Goal: Task Accomplishment & Management: Manage account settings

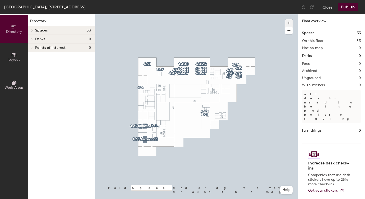
click at [287, 22] on span "button" at bounding box center [288, 22] width 7 height 7
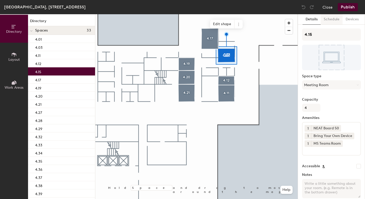
click at [332, 20] on button "Schedule" at bounding box center [331, 19] width 22 height 10
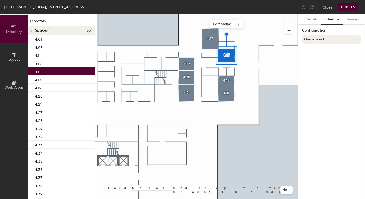
click at [317, 40] on button "On-demand" at bounding box center [331, 39] width 59 height 9
click at [313, 60] on div "Scheduled" at bounding box center [331, 60] width 58 height 8
click at [321, 51] on button "Select account" at bounding box center [331, 50] width 59 height 9
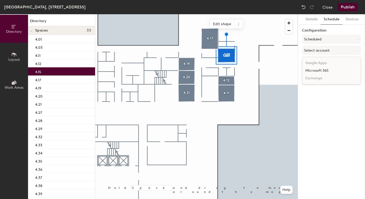
click at [320, 72] on div "Microsoft 365" at bounding box center [331, 71] width 58 height 8
click at [315, 71] on input at bounding box center [331, 70] width 59 height 9
paste input "BR-SP-VIL-04N15@wppsystems.com"
type input "BR-SP-VIL-04N15@wppsystems.com"
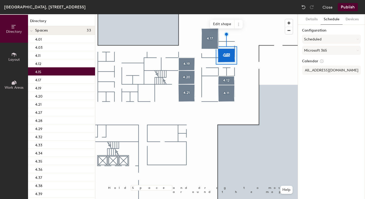
click at [324, 109] on div "Details Schedule Devices Configuration Scheduled Microsoft 365 Calendar BR-SP-V…" at bounding box center [331, 106] width 67 height 185
click at [350, 8] on button "Publish" at bounding box center [347, 7] width 20 height 8
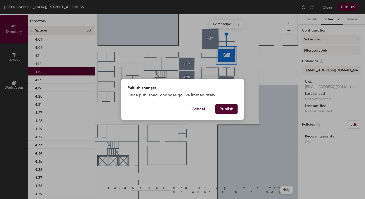
click at [234, 110] on button "Publish" at bounding box center [226, 109] width 22 height 10
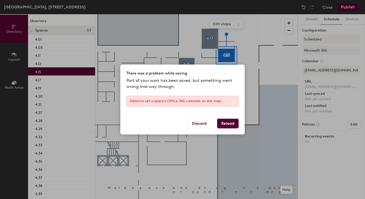
click at [225, 123] on button "Reload" at bounding box center [227, 124] width 21 height 10
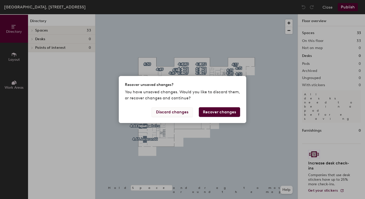
click at [172, 111] on button "Discard changes" at bounding box center [172, 112] width 41 height 10
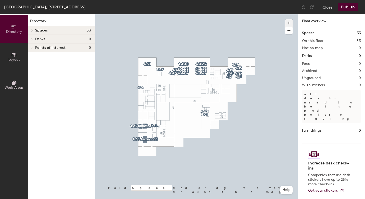
click at [287, 23] on span "button" at bounding box center [288, 22] width 7 height 7
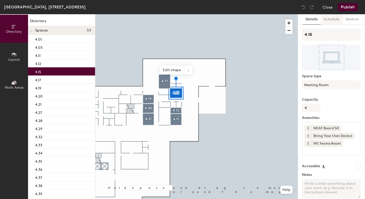
click at [334, 20] on button "Schedule" at bounding box center [331, 19] width 22 height 10
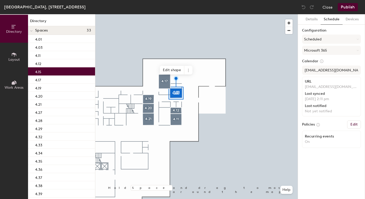
click at [348, 7] on button "Publish" at bounding box center [347, 7] width 20 height 8
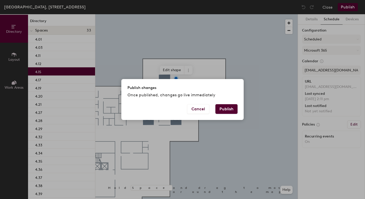
click at [227, 107] on button "Publish" at bounding box center [226, 109] width 22 height 10
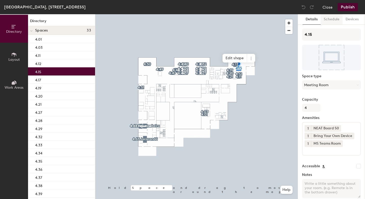
click at [331, 21] on button "Schedule" at bounding box center [331, 19] width 22 height 10
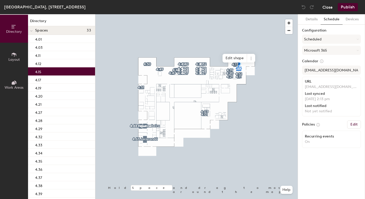
click at [329, 5] on button "Close" at bounding box center [327, 7] width 10 height 8
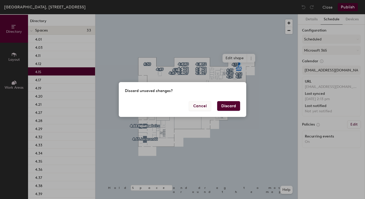
click at [194, 108] on button "Cancel" at bounding box center [200, 106] width 22 height 10
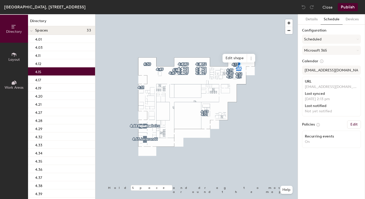
click at [347, 4] on button "Publish" at bounding box center [347, 7] width 20 height 8
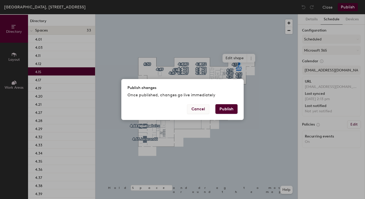
click at [200, 111] on button "Cancel" at bounding box center [198, 109] width 22 height 10
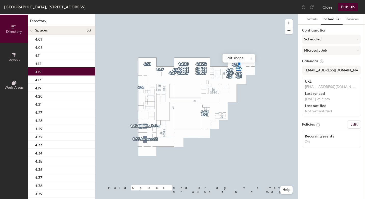
click at [346, 6] on button "Publish" at bounding box center [347, 7] width 20 height 8
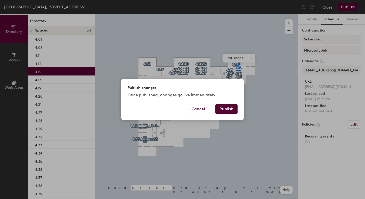
click at [226, 109] on button "Publish" at bounding box center [226, 109] width 22 height 10
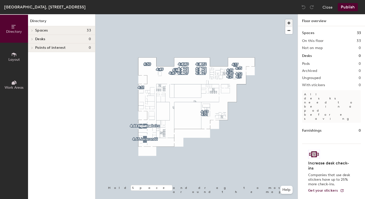
click at [289, 22] on span "button" at bounding box center [288, 22] width 7 height 7
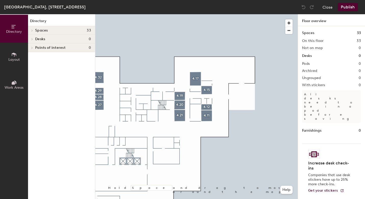
click at [15, 50] on button "Layout" at bounding box center [14, 57] width 28 height 28
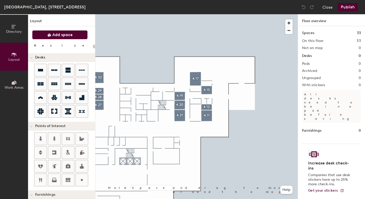
click at [76, 32] on button "Add space" at bounding box center [60, 34] width 56 height 9
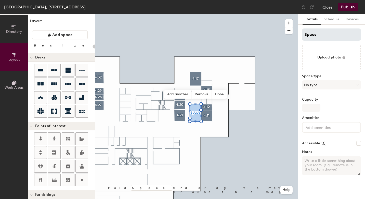
type input "20"
click at [325, 36] on input "Space" at bounding box center [331, 35] width 59 height 12
type input "S"
type input "20"
type input "S"
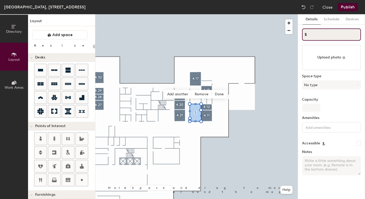
type input "20"
type input "4S"
type input "20"
type input "4.S"
type input "20"
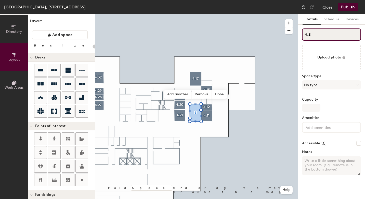
type input "4.2S"
type input "20"
type input "4.22S"
type input "20"
type input "4.22"
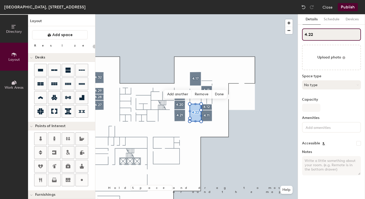
type input "20"
type input "4.22"
click at [319, 87] on button "No type" at bounding box center [331, 84] width 59 height 9
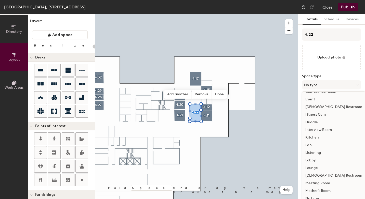
scroll to position [52, 0]
click at [315, 185] on div "Meeting Room" at bounding box center [333, 184] width 63 height 8
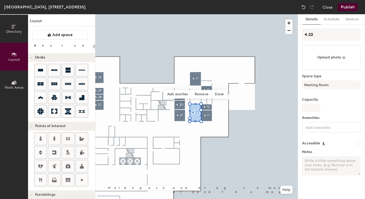
type input "20"
click at [307, 105] on input "Capacity" at bounding box center [311, 108] width 18 height 8
type input "1"
type input "20"
type input "11"
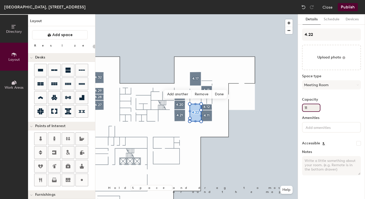
type input "20"
type input "11"
click at [312, 129] on input at bounding box center [327, 127] width 46 height 6
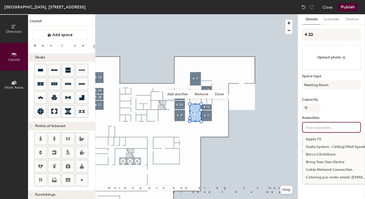
click at [319, 164] on div "Bring Your Own Device" at bounding box center [359, 163] width 113 height 8
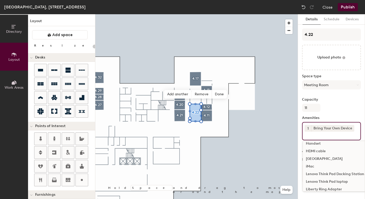
scroll to position [172, 0]
click at [321, 151] on div "HDMI cable" at bounding box center [359, 151] width 113 height 8
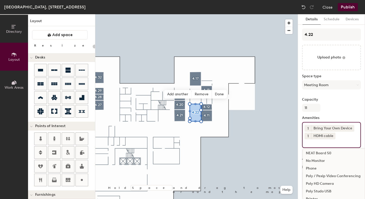
scroll to position [285, 0]
click at [327, 174] on div "Poly / Pexip Video Conferencing" at bounding box center [359, 175] width 113 height 8
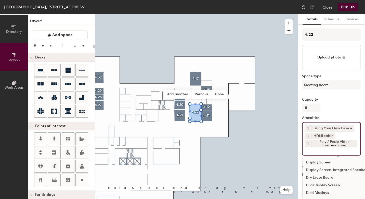
scroll to position [83, 0]
click at [321, 164] on div "Display Screen" at bounding box center [359, 164] width 113 height 8
click at [337, 151] on icon at bounding box center [338, 151] width 4 height 4
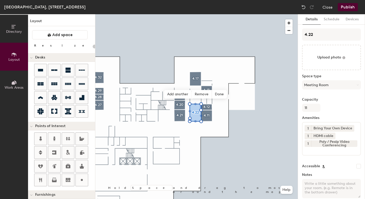
click at [312, 152] on input at bounding box center [327, 150] width 46 height 6
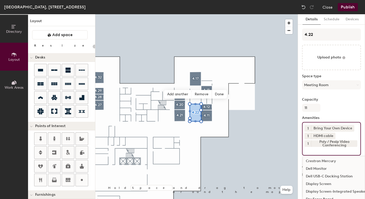
scroll to position [64, 0]
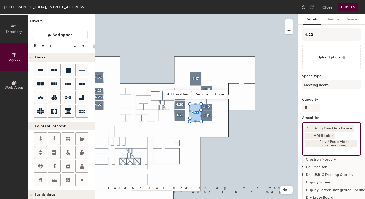
click at [318, 184] on div "Display Screen" at bounding box center [359, 183] width 113 height 8
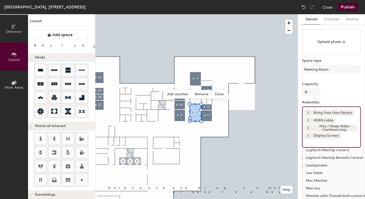
scroll to position [15, 0]
click at [347, 8] on button "Publish" at bounding box center [347, 7] width 20 height 8
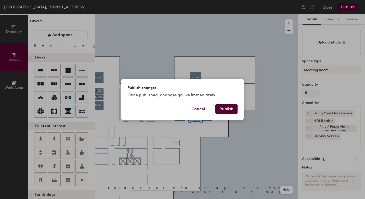
click at [224, 110] on button "Publish" at bounding box center [226, 109] width 22 height 10
type input "20"
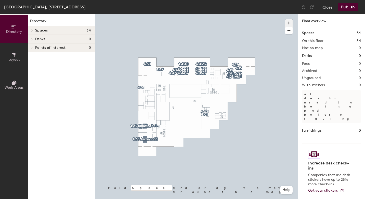
click at [288, 24] on span "button" at bounding box center [288, 22] width 7 height 7
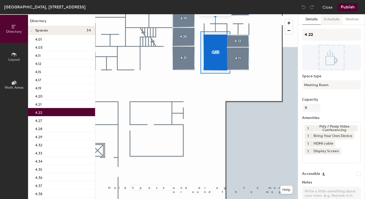
click at [333, 21] on button "Schedule" at bounding box center [331, 19] width 22 height 10
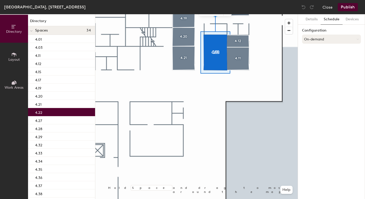
click at [316, 38] on button "On-demand" at bounding box center [331, 39] width 59 height 9
click at [312, 59] on div "Scheduled" at bounding box center [331, 60] width 58 height 8
click at [321, 51] on button "Select account" at bounding box center [331, 50] width 59 height 9
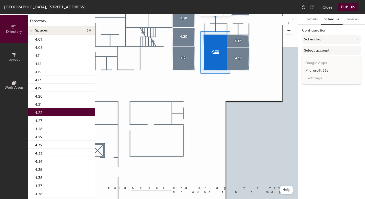
click at [314, 70] on div "Microsoft 365" at bounding box center [331, 71] width 58 height 8
click at [313, 72] on input at bounding box center [331, 70] width 59 height 9
paste input "BR-SP-VIL-04N22@wppsystems.com"
type input "BR-SP-VIL-04N22@wppsystems.com"
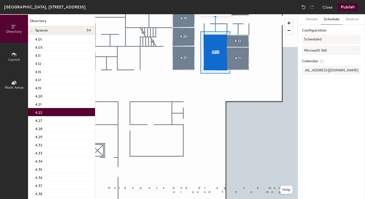
scroll to position [0, 0]
click at [328, 101] on div "Details Schedule Devices Configuration Scheduled Microsoft 365 Calendar BR-SP-V…" at bounding box center [331, 106] width 67 height 185
click at [348, 7] on button "Publish" at bounding box center [347, 7] width 20 height 8
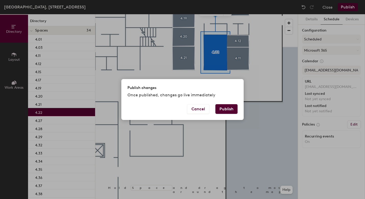
click at [228, 108] on button "Publish" at bounding box center [226, 109] width 22 height 10
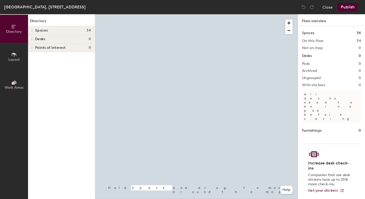
click at [15, 59] on span "Layout" at bounding box center [13, 60] width 11 height 4
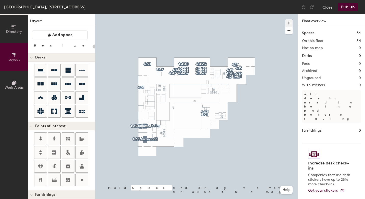
click at [289, 22] on span "button" at bounding box center [288, 22] width 7 height 7
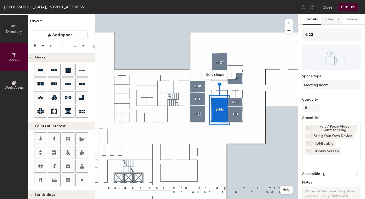
click at [331, 21] on button "Schedule" at bounding box center [331, 19] width 22 height 10
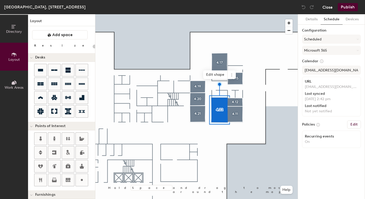
click at [330, 8] on button "Close" at bounding box center [327, 7] width 10 height 8
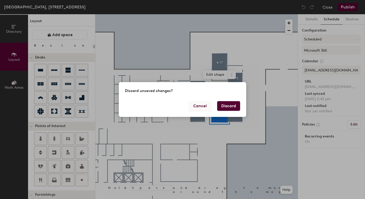
click at [203, 106] on button "Cancel" at bounding box center [200, 106] width 22 height 10
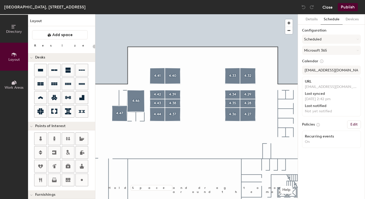
click at [327, 8] on button "Close" at bounding box center [327, 7] width 10 height 8
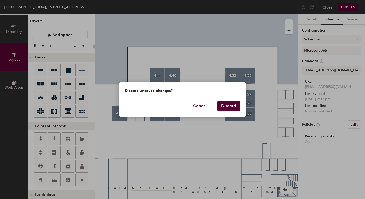
click at [225, 110] on button "Discard" at bounding box center [228, 106] width 23 height 10
type input "20"
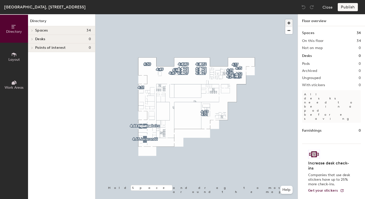
click at [288, 23] on span "button" at bounding box center [288, 22] width 7 height 7
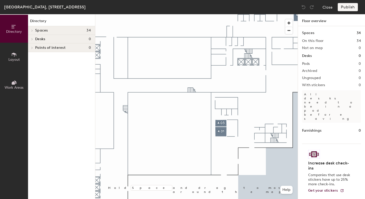
click at [15, 59] on span "Layout" at bounding box center [13, 60] width 11 height 4
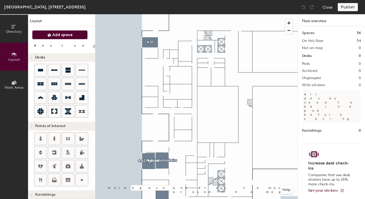
click at [72, 34] on span "Add space" at bounding box center [62, 34] width 20 height 5
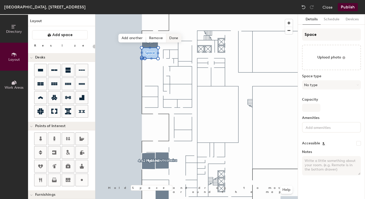
type input "20"
click at [322, 37] on input "Space" at bounding box center [331, 35] width 59 height 12
type input "Spac"
type input "20"
type input "S"
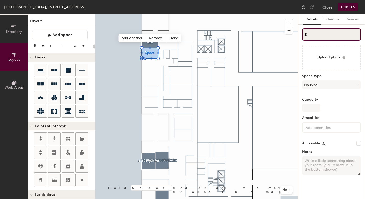
type input "20"
type input "S"
type input "20"
type input "4S"
type input "20"
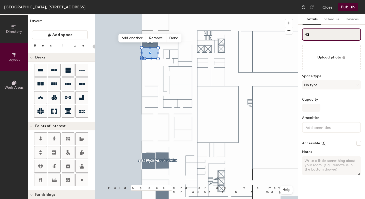
type input "4.S"
type input "20"
type input "4.52S"
type input "20"
type input "4.52"
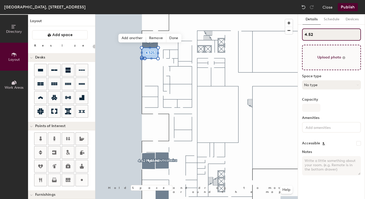
type input "20"
type input "4.52"
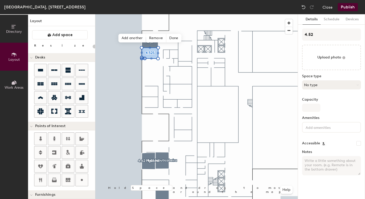
click at [324, 85] on button "No type" at bounding box center [331, 84] width 59 height 9
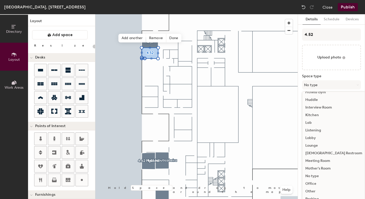
scroll to position [76, 0]
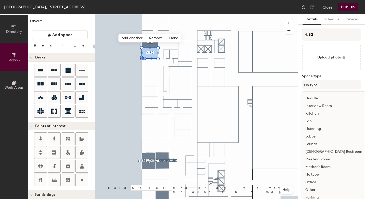
click at [329, 161] on div "Meeting Room" at bounding box center [333, 160] width 63 height 8
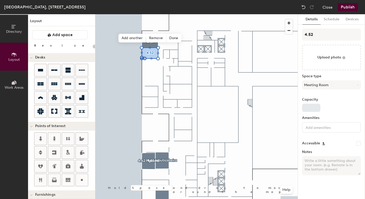
type input "20"
click at [312, 109] on input "Capacity" at bounding box center [311, 108] width 18 height 8
type input "8"
type input "20"
type input "8"
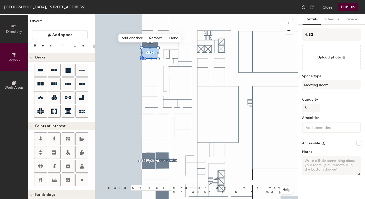
click at [314, 129] on input at bounding box center [327, 127] width 46 height 6
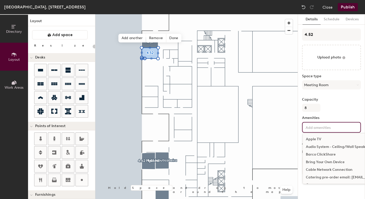
click at [321, 164] on div "Bring Your Own Device" at bounding box center [359, 163] width 113 height 8
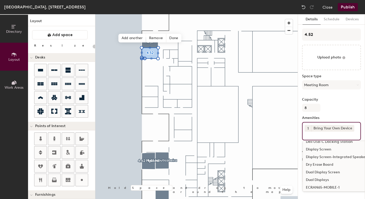
scroll to position [83, 0]
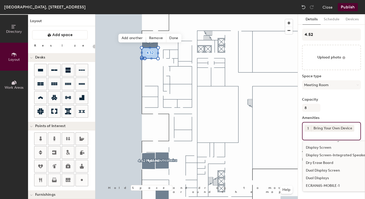
click at [329, 156] on div "Display Screen-Integrated Speakers" at bounding box center [359, 156] width 113 height 8
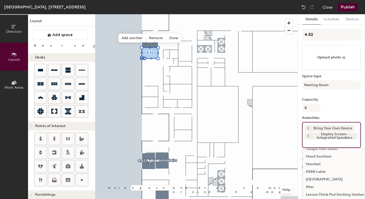
scroll to position [151, 0]
click at [325, 173] on div "HDMI cable" at bounding box center [359, 172] width 113 height 8
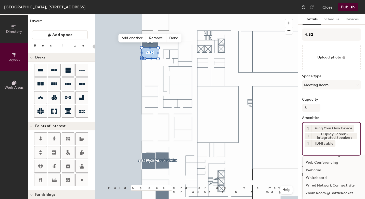
scroll to position [8, 0]
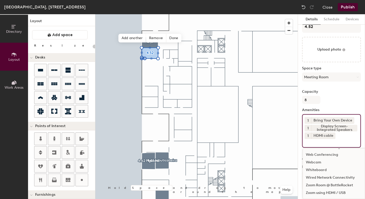
click at [346, 8] on button "Publish" at bounding box center [347, 7] width 20 height 8
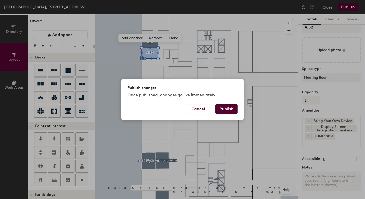
scroll to position [7, 0]
click at [229, 106] on button "Publish" at bounding box center [226, 109] width 22 height 10
type input "20"
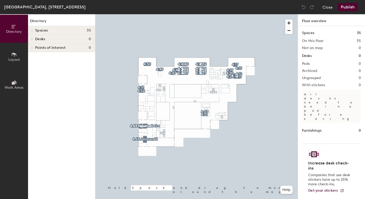
click at [12, 59] on span "Layout" at bounding box center [13, 60] width 11 height 4
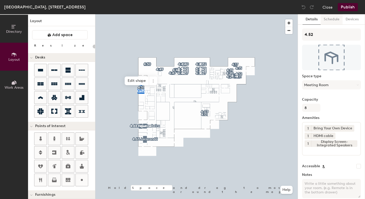
click at [333, 19] on button "Schedule" at bounding box center [331, 19] width 22 height 10
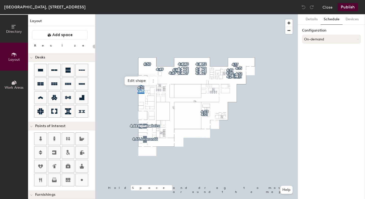
click at [318, 37] on button "On-demand" at bounding box center [331, 39] width 59 height 9
click at [314, 58] on div "Scheduled" at bounding box center [331, 60] width 58 height 8
click at [315, 53] on button "Select account" at bounding box center [331, 50] width 59 height 9
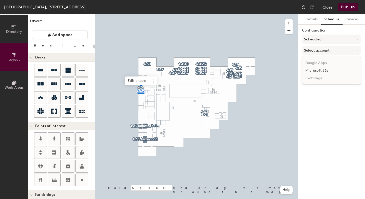
click at [315, 71] on div "Microsoft 365" at bounding box center [331, 71] width 58 height 8
click at [313, 70] on input at bounding box center [331, 70] width 59 height 9
type input "20"
paste input "BR-SP-VIL-04W52@wppsystems.com"
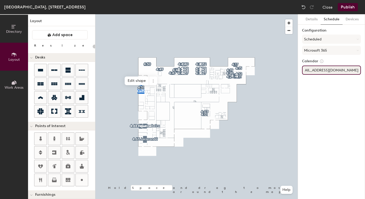
type input "BR-SP-VIL-04W52@wppsystems.com"
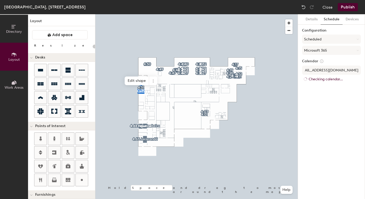
click at [341, 126] on div "Details Schedule Devices Configuration Scheduled Microsoft 365 Calendar BR-SP-V…" at bounding box center [331, 106] width 67 height 185
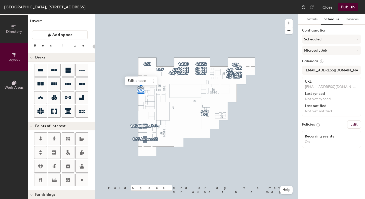
click at [350, 8] on button "Publish" at bounding box center [347, 7] width 20 height 8
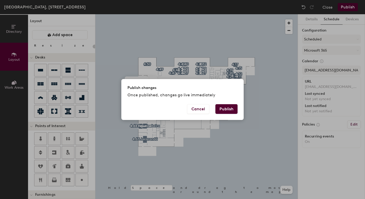
click at [227, 109] on button "Publish" at bounding box center [226, 109] width 22 height 10
type input "20"
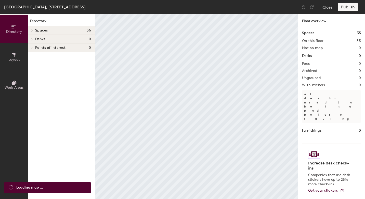
click at [17, 61] on span "Layout" at bounding box center [13, 60] width 11 height 4
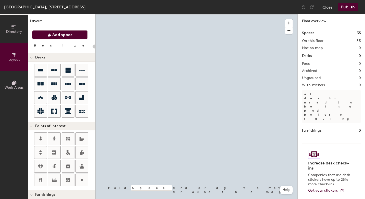
click at [73, 35] on button "Add space" at bounding box center [60, 34] width 56 height 9
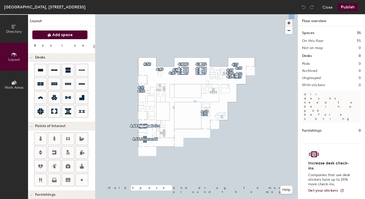
click at [289, 23] on span "button" at bounding box center [288, 22] width 7 height 7
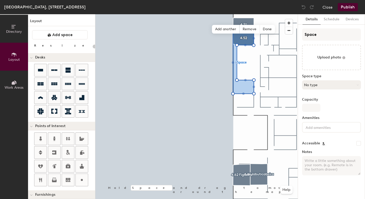
click at [322, 87] on button "No type" at bounding box center [331, 84] width 59 height 9
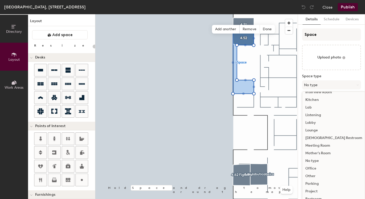
scroll to position [91, 0]
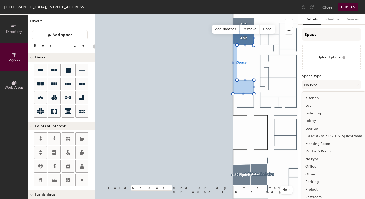
click at [326, 144] on div "Meeting Room" at bounding box center [333, 144] width 63 height 8
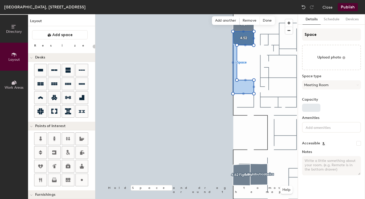
type input "20"
click at [312, 110] on input "Capacity" at bounding box center [311, 108] width 18 height 8
type input "8"
type input "20"
type input "8"
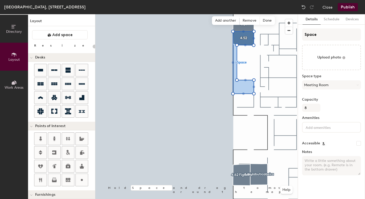
click at [315, 129] on input at bounding box center [327, 127] width 46 height 6
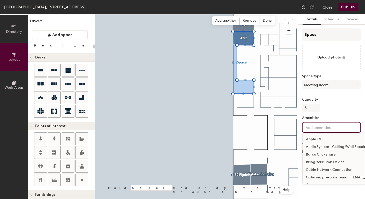
click at [320, 163] on div "Bring Your Own Device" at bounding box center [359, 163] width 113 height 8
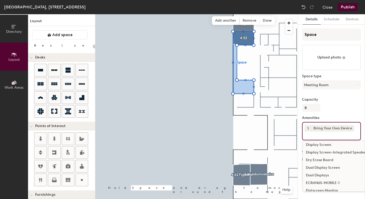
scroll to position [86, 0]
click at [329, 153] on div "Display Screen-Integrated Speakers" at bounding box center [359, 153] width 113 height 8
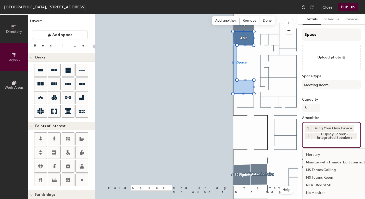
scroll to position [253, 0]
click at [323, 175] on div "MS Teams Room" at bounding box center [359, 177] width 113 height 8
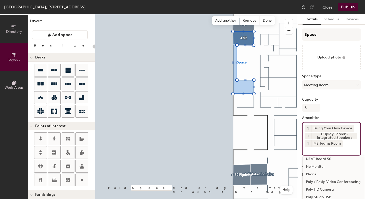
scroll to position [282, 0]
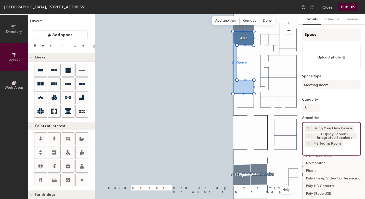
click at [349, 10] on button "Publish" at bounding box center [347, 7] width 20 height 8
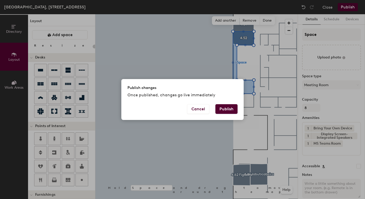
click at [231, 111] on button "Publish" at bounding box center [226, 109] width 22 height 10
type input "20"
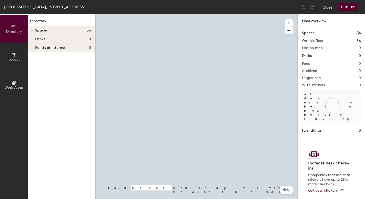
click at [14, 56] on icon at bounding box center [14, 55] width 6 height 6
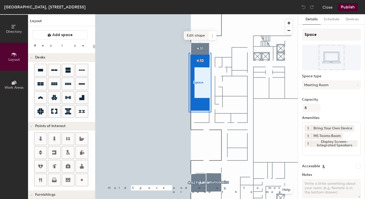
click at [196, 35] on span "Edit shape" at bounding box center [196, 35] width 24 height 9
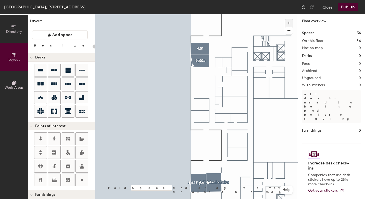
click at [291, 22] on span "button" at bounding box center [288, 22] width 7 height 7
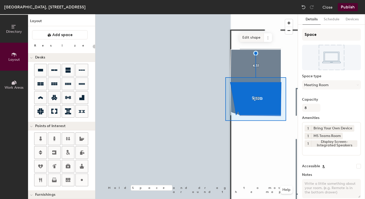
click at [253, 33] on span "Edit shape" at bounding box center [251, 37] width 24 height 9
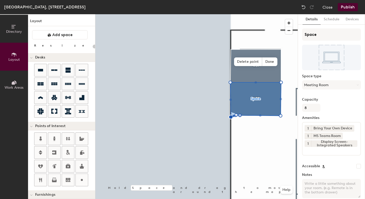
type input "20"
click at [324, 35] on input "Space" at bounding box center [331, 35] width 59 height 12
type input "Spac"
type input "20"
type input "Sp"
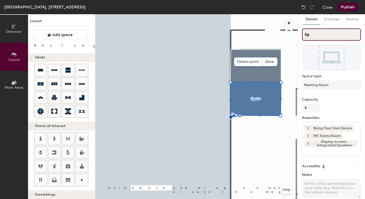
type input "20"
type input "S"
type input "20"
type input "S"
type input "20"
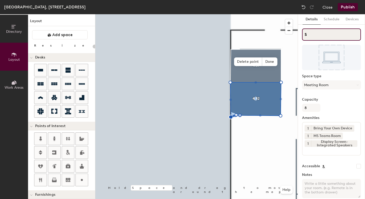
type input "S"
type input "20"
type input "4S"
type input "20"
type input "4.S"
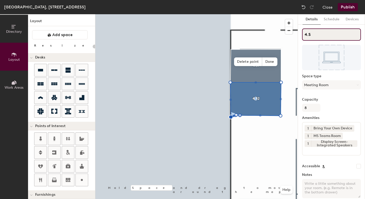
type input "20"
type input "4.52S"
type input "20"
type input "4.52"
type input "20"
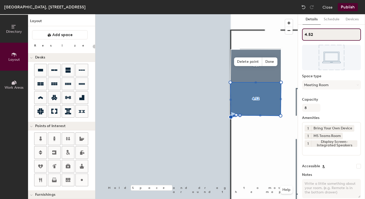
type input "4.52"
click at [350, 6] on button "Publish" at bounding box center [347, 7] width 20 height 8
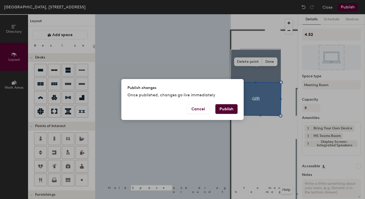
click at [233, 106] on button "Publish" at bounding box center [226, 109] width 22 height 10
type input "20"
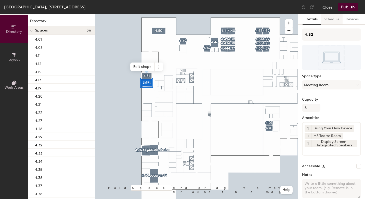
click at [331, 19] on button "Schedule" at bounding box center [331, 19] width 22 height 10
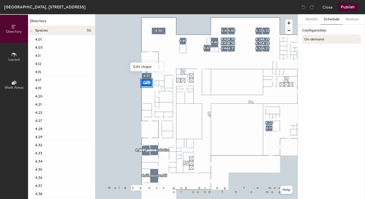
click at [320, 39] on button "On-demand" at bounding box center [331, 39] width 59 height 9
click at [315, 59] on div "Scheduled" at bounding box center [331, 60] width 58 height 8
click at [315, 50] on button "Select account" at bounding box center [331, 50] width 59 height 9
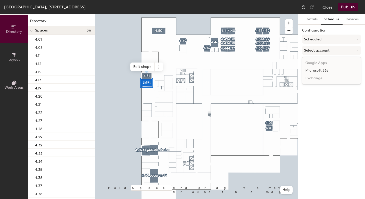
click at [315, 72] on div "Microsoft 365" at bounding box center [331, 71] width 58 height 8
click at [314, 72] on input at bounding box center [331, 70] width 59 height 9
paste input "BR-SP-VIL-04W54@wppsystems.com"
type input "BR-SP-VIL-04W54@wppsystems.com"
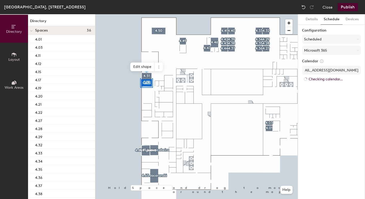
scroll to position [0, 0]
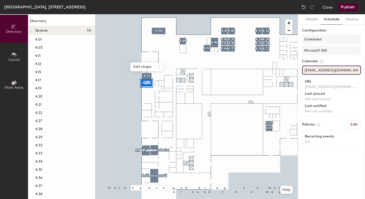
click at [303, 71] on input "BR-SP-VIL-04W54@wppsystems.com" at bounding box center [331, 70] width 59 height 9
paste input "BR-SP-VIL-04W52@wppsystems.com"
type input "BR-SP-VIL-04W52@wppsystems.com"
click at [349, 7] on button "Publish" at bounding box center [347, 7] width 20 height 8
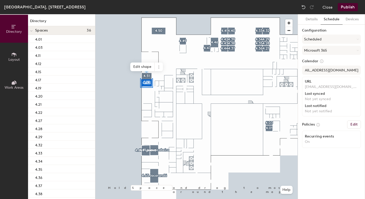
scroll to position [0, 0]
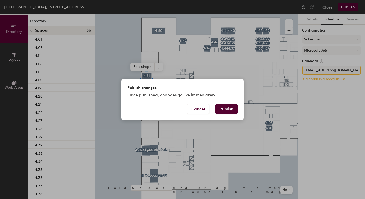
click at [232, 107] on button "Publish" at bounding box center [226, 109] width 22 height 10
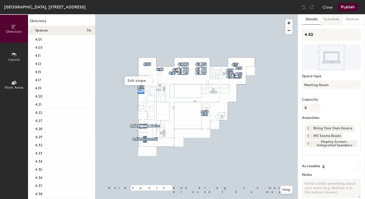
click at [337, 20] on button "Schedule" at bounding box center [331, 19] width 22 height 10
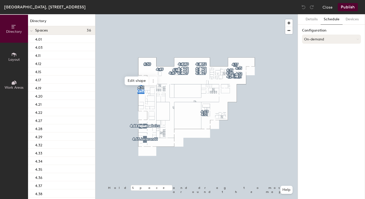
click at [335, 38] on button "On-demand" at bounding box center [331, 39] width 59 height 9
click at [316, 62] on div "Scheduled" at bounding box center [331, 60] width 58 height 8
click at [321, 51] on button "Select account" at bounding box center [331, 50] width 59 height 9
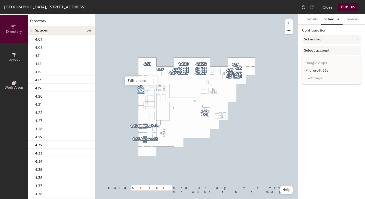
click at [317, 71] on div "Microsoft 365" at bounding box center [331, 71] width 58 height 8
click at [317, 71] on input at bounding box center [331, 70] width 59 height 9
paste input "BR-SP-VIL-04W52@wppsystems.com"
type input "BR-SP-VIL-04W52@wppsystems.com"
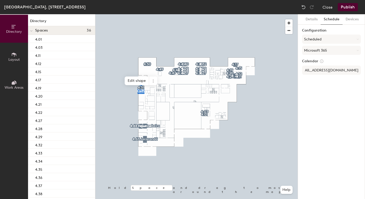
click at [324, 91] on div "Details Schedule Devices Configuration Scheduled Microsoft 365 Calendar BR-SP-V…" at bounding box center [331, 106] width 67 height 185
click at [328, 7] on button "Close" at bounding box center [327, 7] width 10 height 8
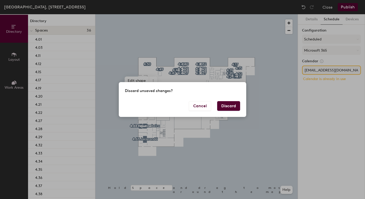
click at [233, 106] on button "Discard" at bounding box center [228, 106] width 23 height 10
